Goal: Information Seeking & Learning: Learn about a topic

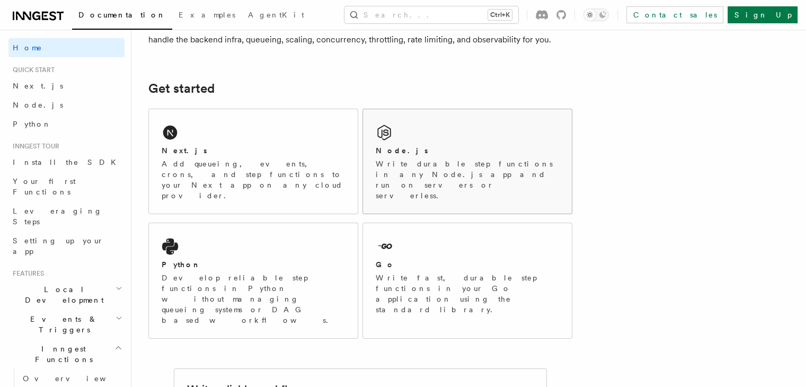
scroll to position [110, 0]
click at [415, 136] on div "Node.js Write durable step functions in any Node.js app and run on servers or s…" at bounding box center [467, 163] width 209 height 104
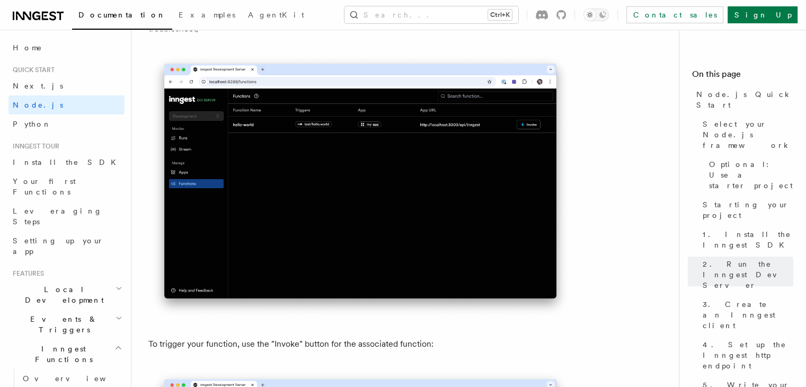
scroll to position [2612, 0]
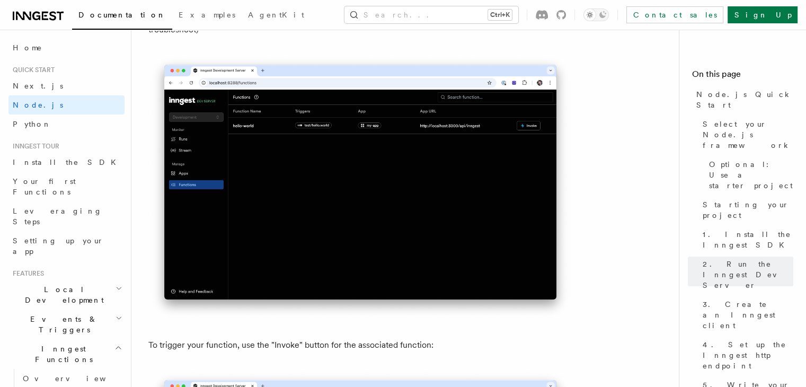
click at [345, 228] on img at bounding box center [360, 187] width 424 height 266
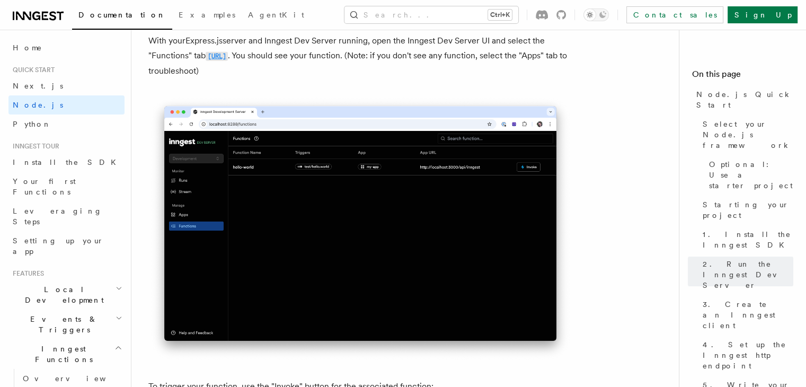
click at [228, 61] on code "[URL]" at bounding box center [216, 56] width 22 height 9
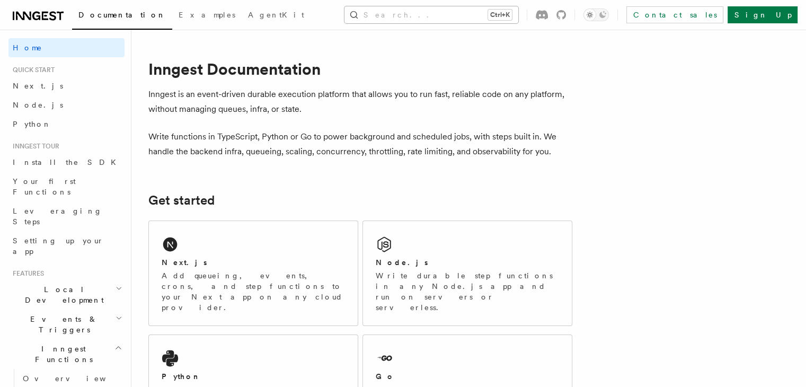
click at [443, 16] on button "Search... Ctrl+K" at bounding box center [431, 14] width 174 height 17
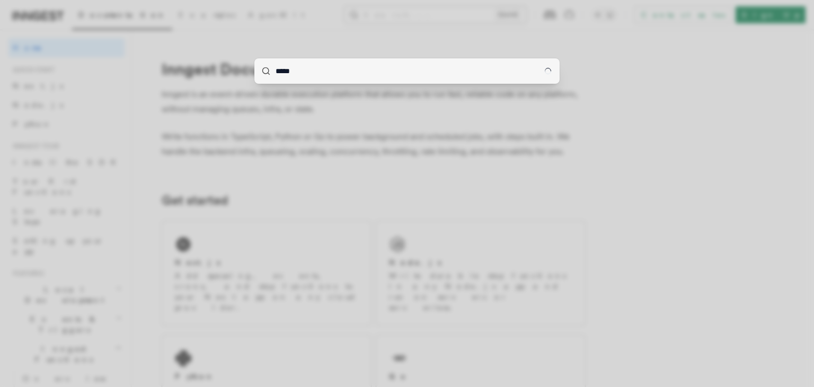
type input "******"
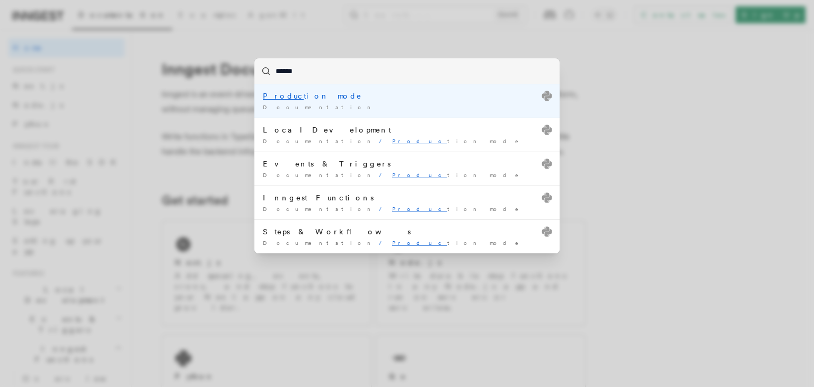
click at [390, 97] on div "Produc tion mode" at bounding box center [407, 96] width 288 height 11
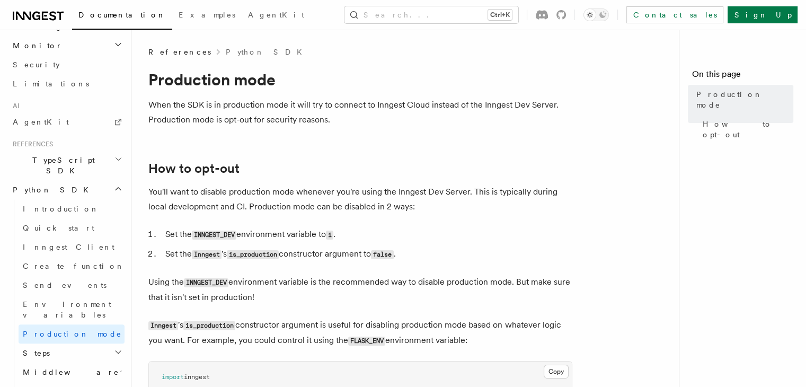
scroll to position [692, 0]
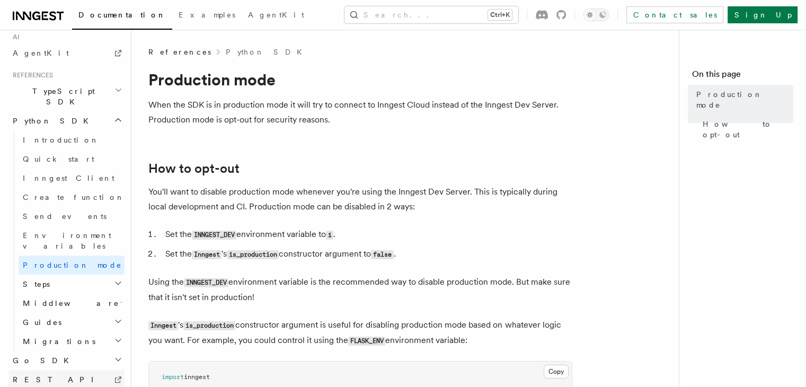
click at [40, 375] on span "REST API" at bounding box center [58, 379] width 90 height 8
